Goal: Information Seeking & Learning: Learn about a topic

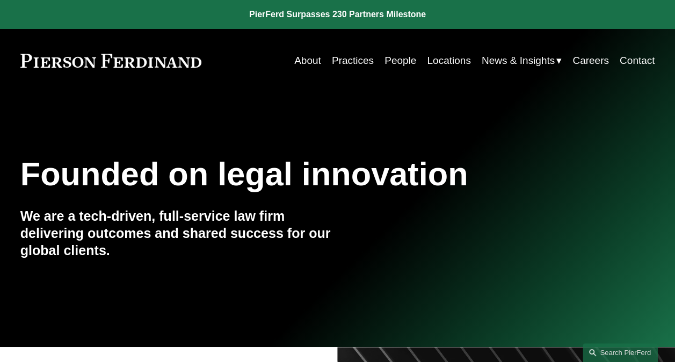
click at [355, 63] on link "Practices" at bounding box center [353, 60] width 42 height 20
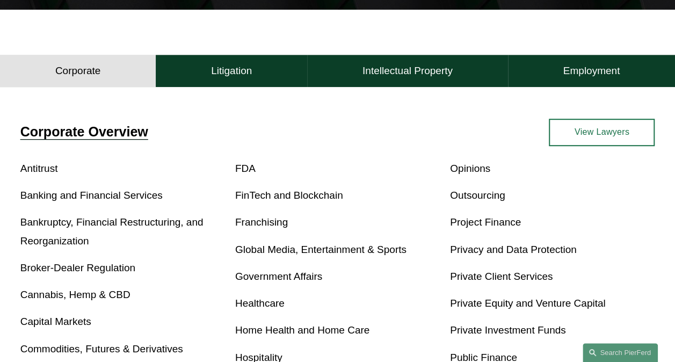
scroll to position [268, 0]
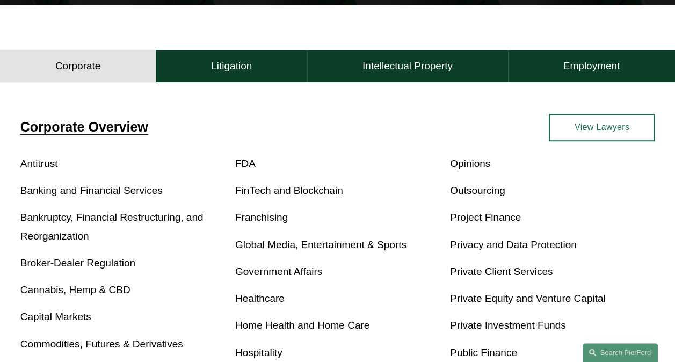
click at [603, 134] on link "View Lawyers" at bounding box center [602, 127] width 106 height 27
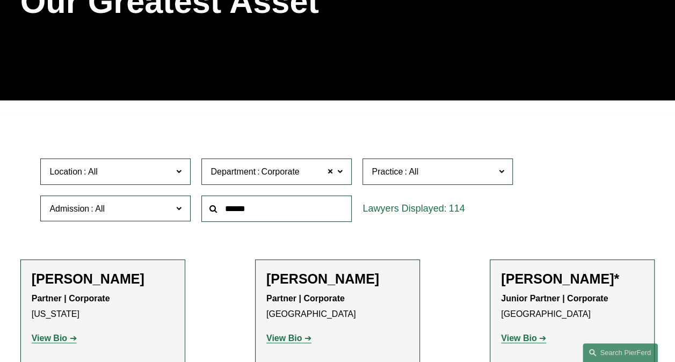
scroll to position [215, 0]
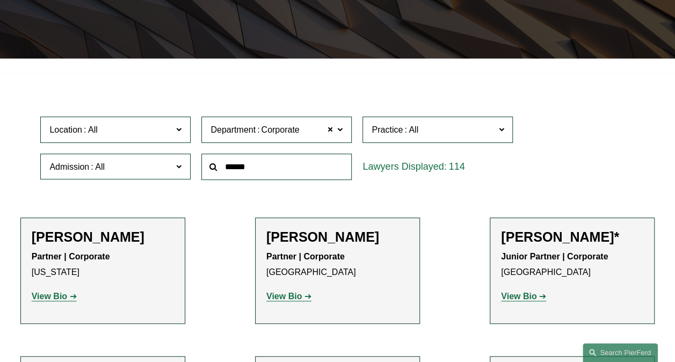
click at [182, 132] on label "Location" at bounding box center [115, 129] width 150 height 26
click at [0, 0] on link "New York" at bounding box center [0, 0] width 0 height 0
click at [180, 169] on span at bounding box center [178, 166] width 5 height 14
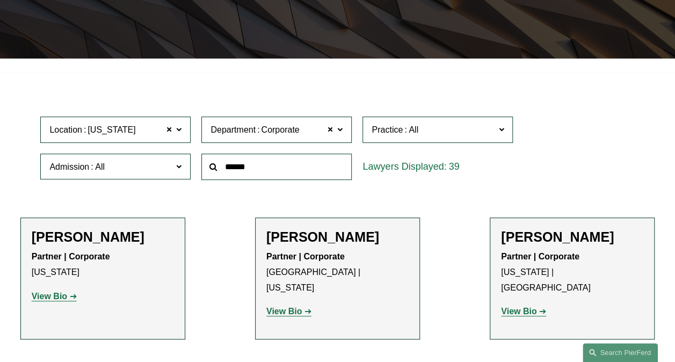
scroll to position [537, 0]
click at [0, 0] on link "New York" at bounding box center [0, 0] width 0 height 0
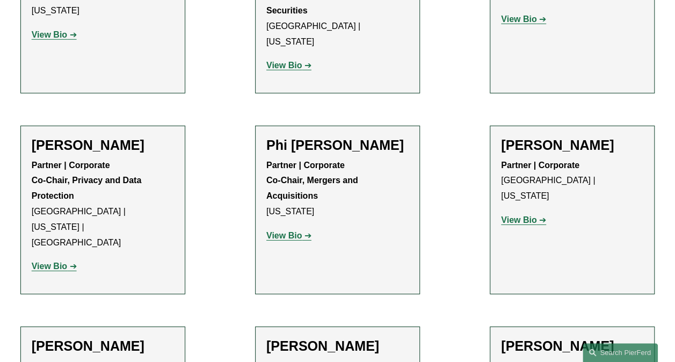
scroll to position [1610, 0]
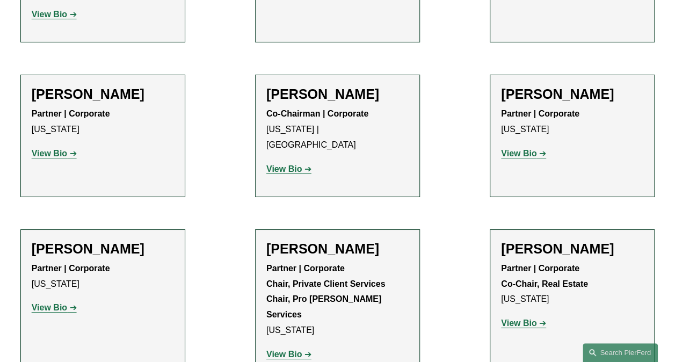
scroll to position [1879, 0]
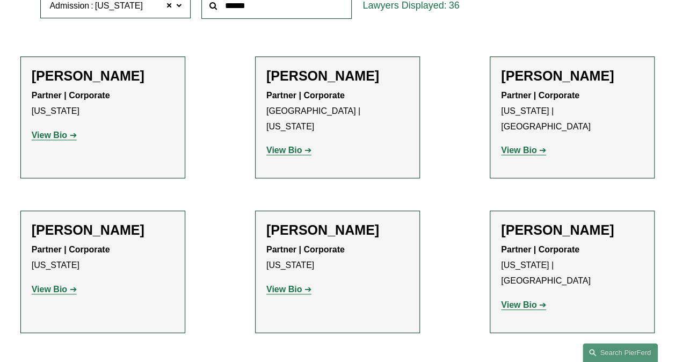
scroll to position [107, 0]
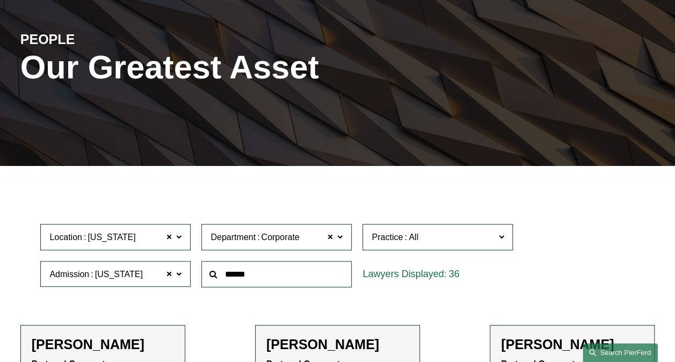
click at [621, 349] on link "Search this site" at bounding box center [619, 352] width 75 height 19
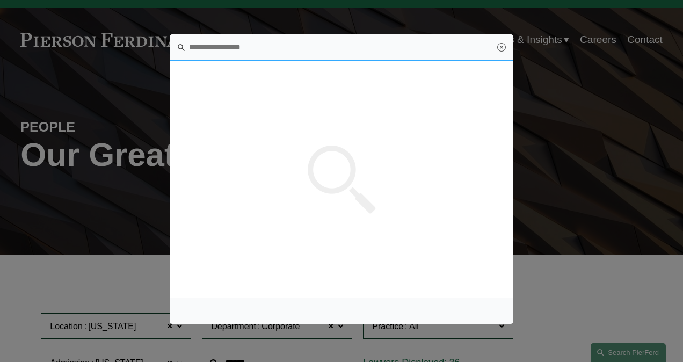
scroll to position [0, 0]
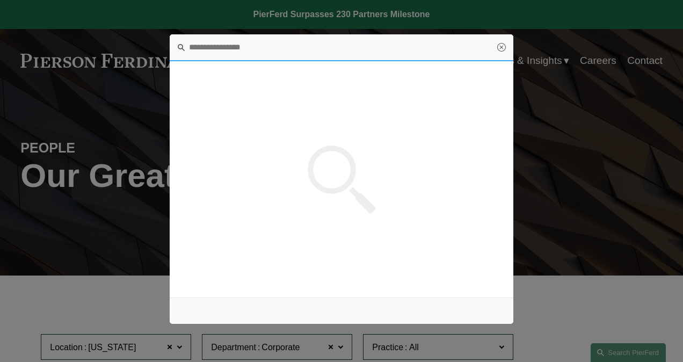
click at [253, 44] on input "Search this site" at bounding box center [342, 47] width 344 height 27
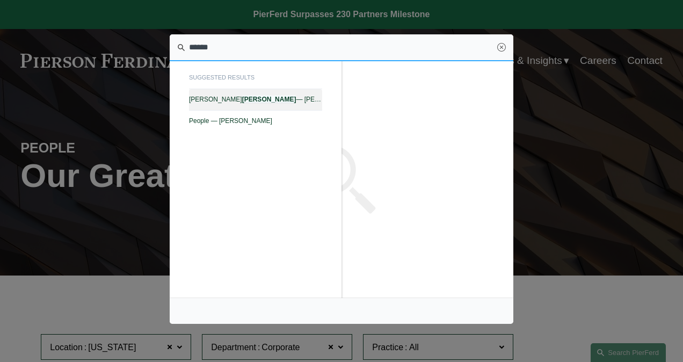
click at [218, 104] on link "Jay Coogan — Pierson Ferdinand LLP" at bounding box center [255, 99] width 133 height 21
click at [242, 99] on em "Coogan" at bounding box center [269, 100] width 54 height 8
type input "******"
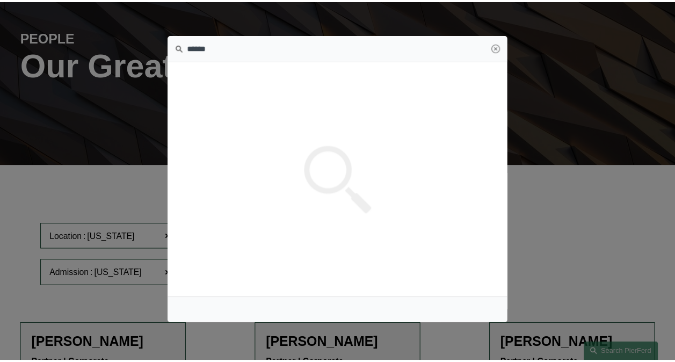
scroll to position [162, 0]
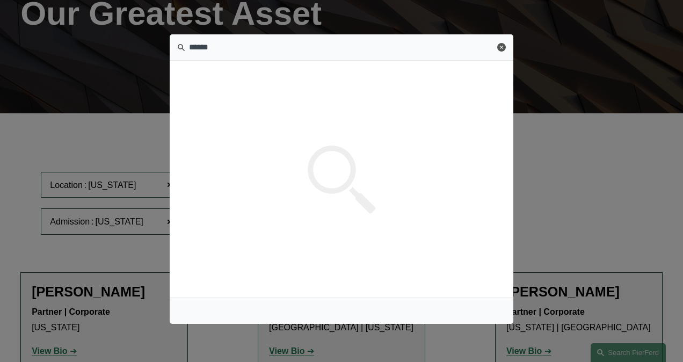
click at [499, 48] on link "Close" at bounding box center [501, 47] width 9 height 9
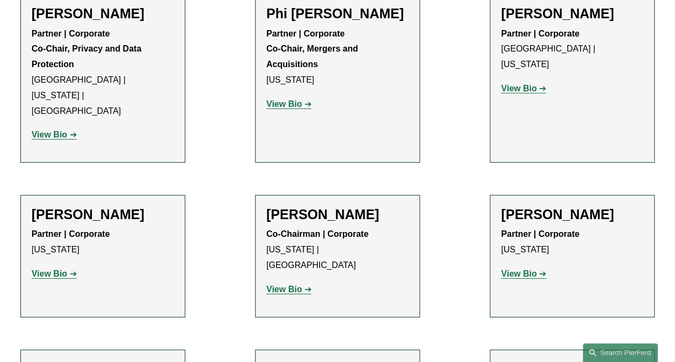
scroll to position [1719, 0]
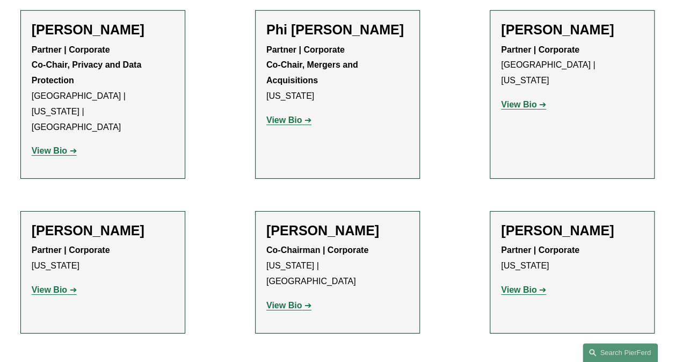
click at [509, 285] on strong "View Bio" at bounding box center [518, 289] width 35 height 9
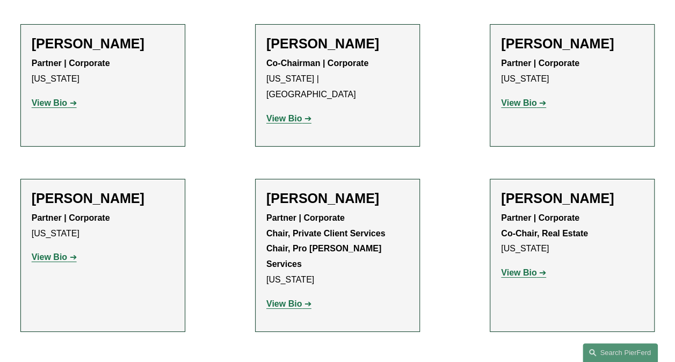
scroll to position [1880, 0]
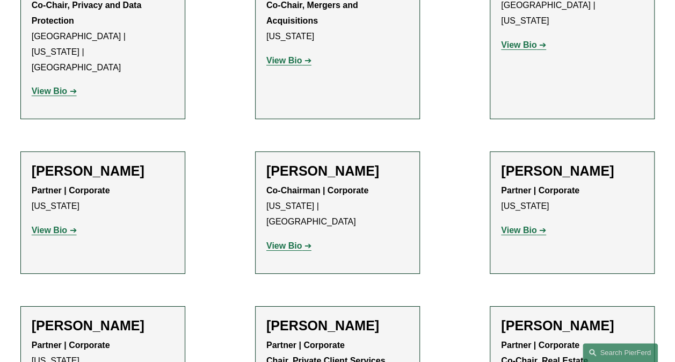
scroll to position [1719, 0]
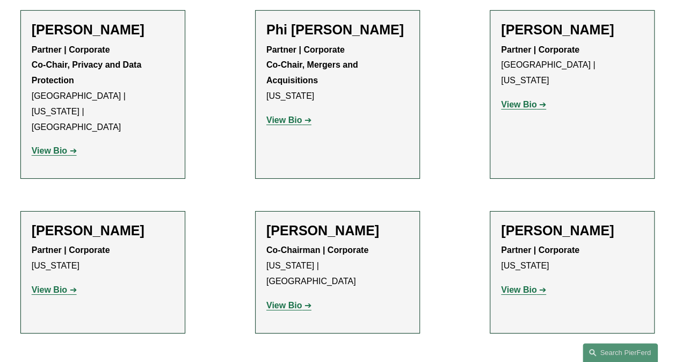
click at [512, 285] on strong "View Bio" at bounding box center [518, 289] width 35 height 9
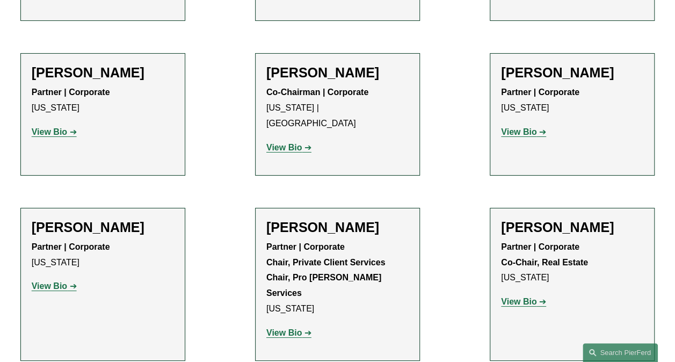
scroll to position [1933, 0]
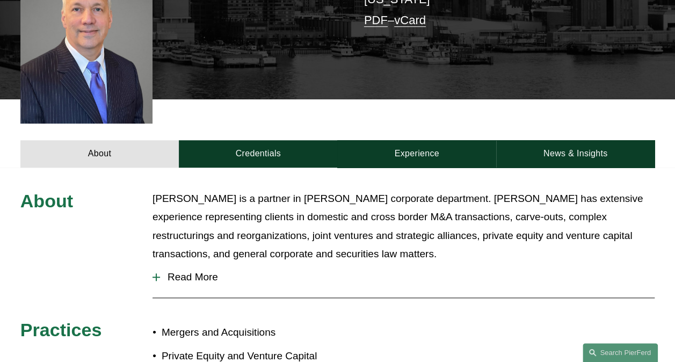
scroll to position [322, 0]
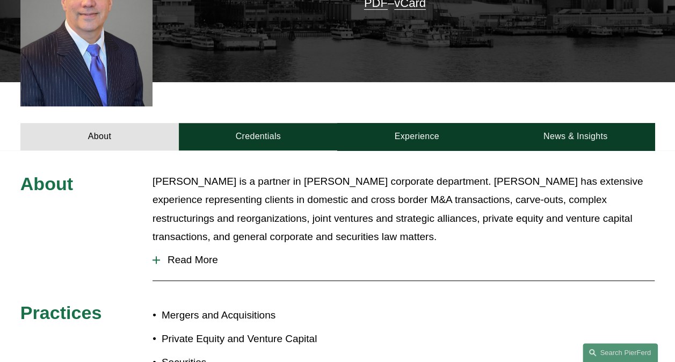
click at [191, 254] on span "Read More" at bounding box center [407, 260] width 494 height 12
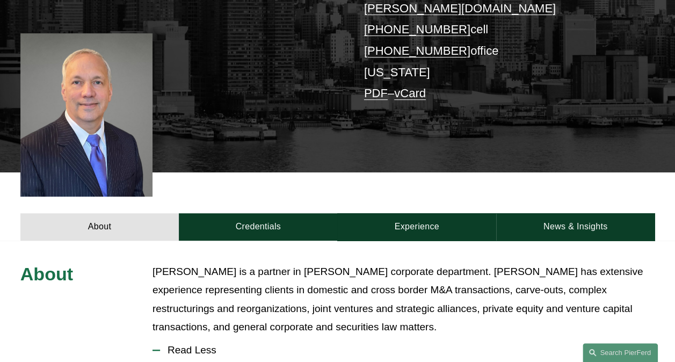
scroll to position [161, 0]
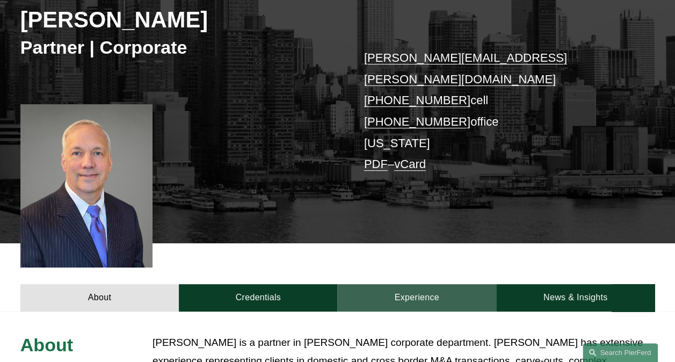
click at [403, 284] on link "Experience" at bounding box center [416, 297] width 158 height 27
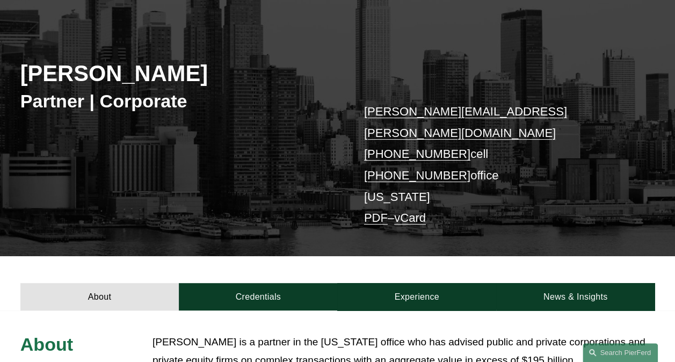
scroll to position [161, 0]
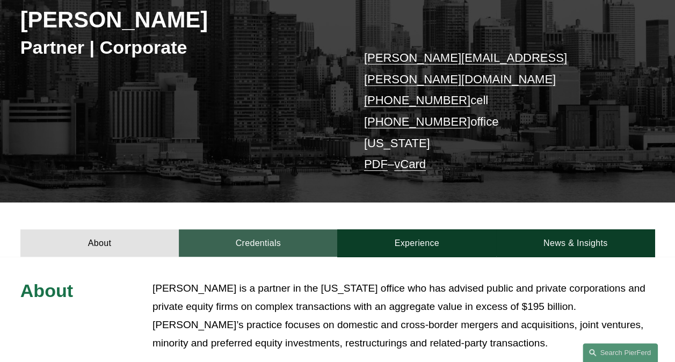
click at [260, 229] on link "Credentials" at bounding box center [258, 242] width 158 height 27
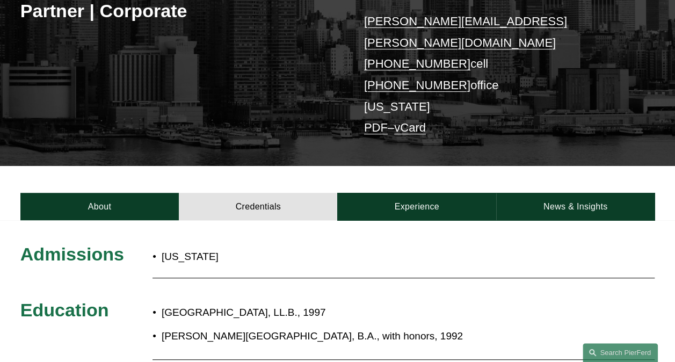
scroll to position [215, 0]
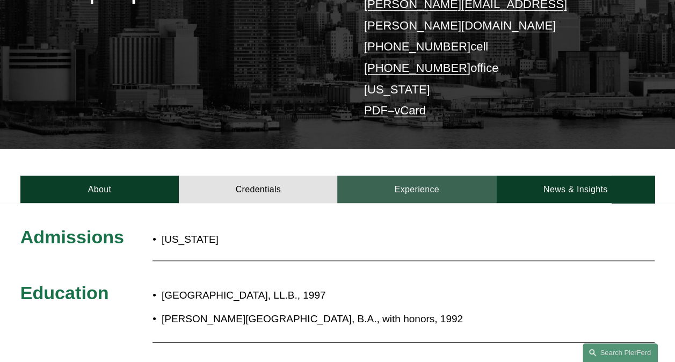
click at [425, 176] on link "Experience" at bounding box center [416, 189] width 158 height 27
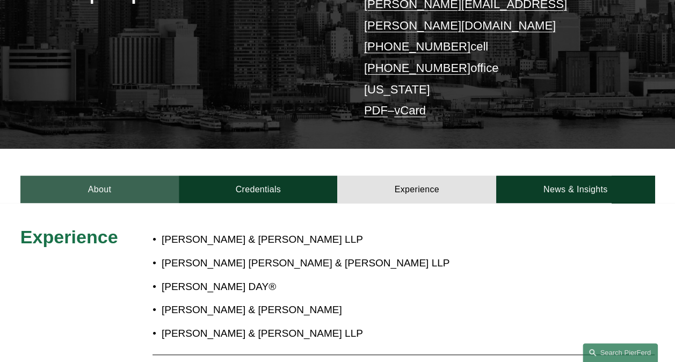
click at [90, 176] on link "About" at bounding box center [99, 189] width 158 height 27
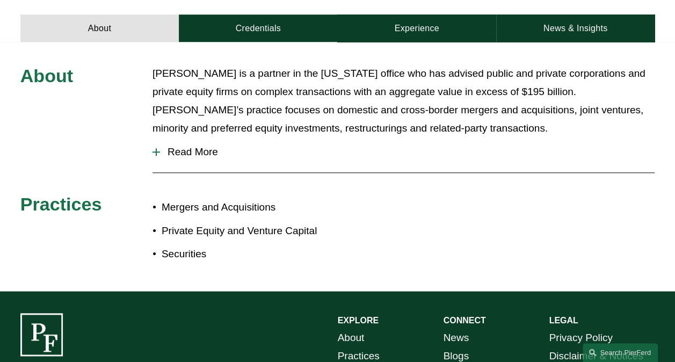
scroll to position [322, 0]
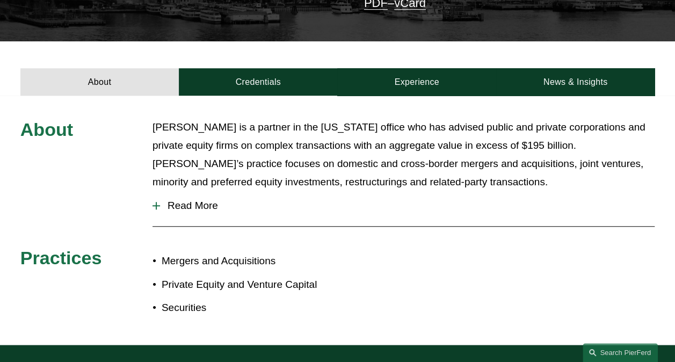
click at [196, 200] on span "Read More" at bounding box center [407, 206] width 494 height 12
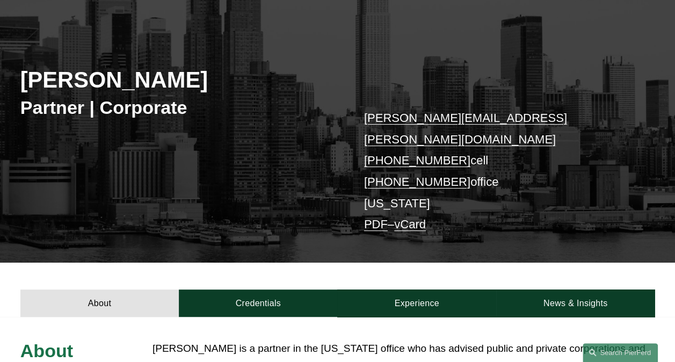
scroll to position [0, 0]
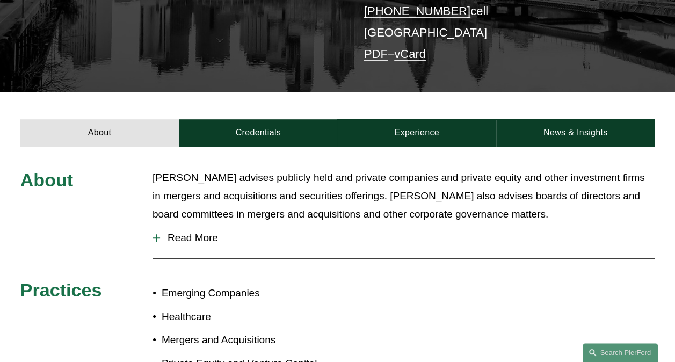
scroll to position [268, 0]
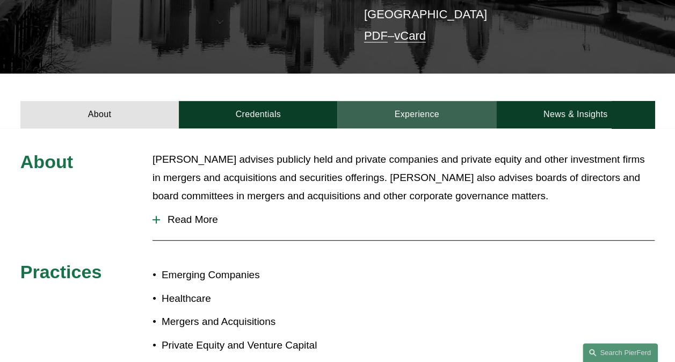
click at [399, 101] on link "Experience" at bounding box center [416, 114] width 158 height 27
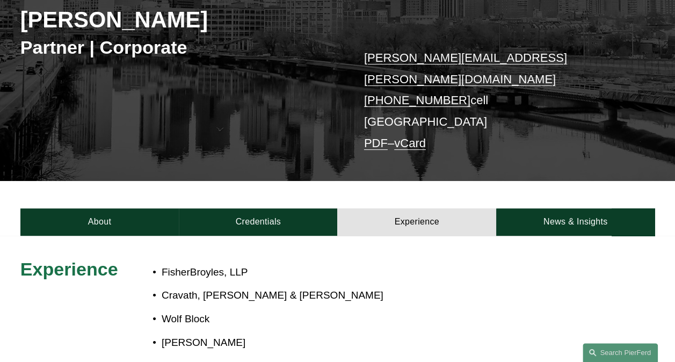
scroll to position [0, 0]
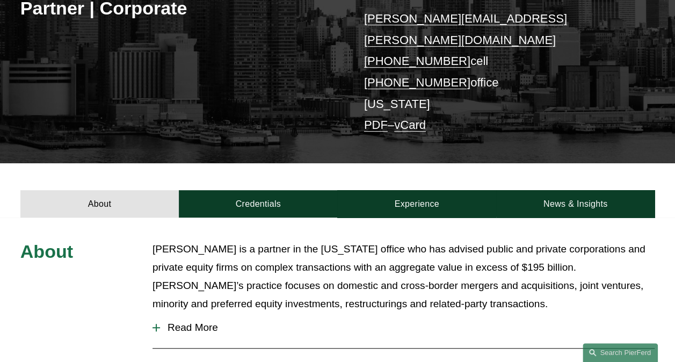
scroll to position [215, 0]
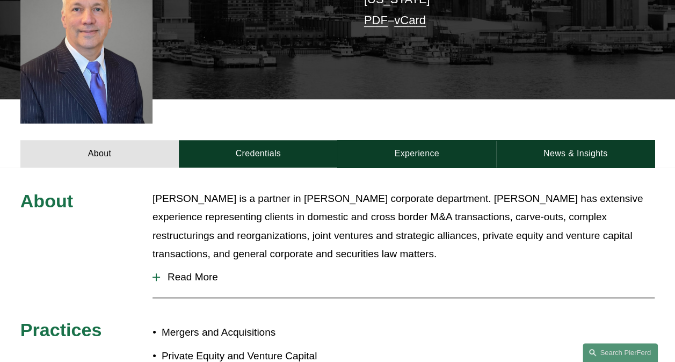
scroll to position [322, 0]
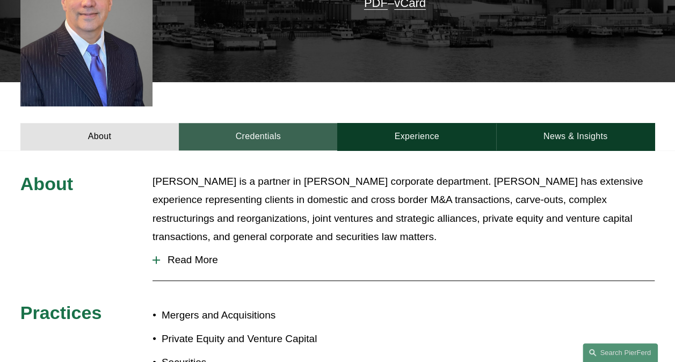
click at [271, 123] on link "Credentials" at bounding box center [258, 136] width 158 height 27
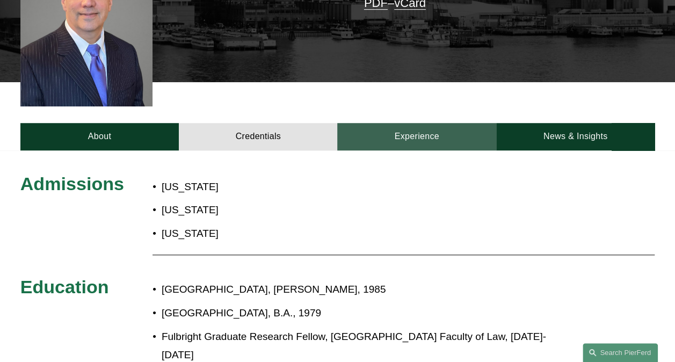
click at [415, 125] on link "Experience" at bounding box center [416, 136] width 158 height 27
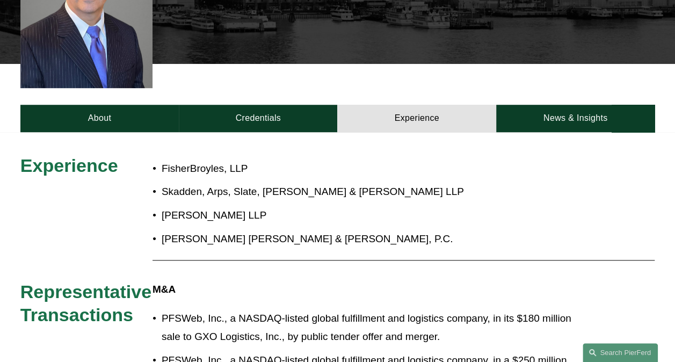
scroll to position [18, 0]
